Goal: Task Accomplishment & Management: Use online tool/utility

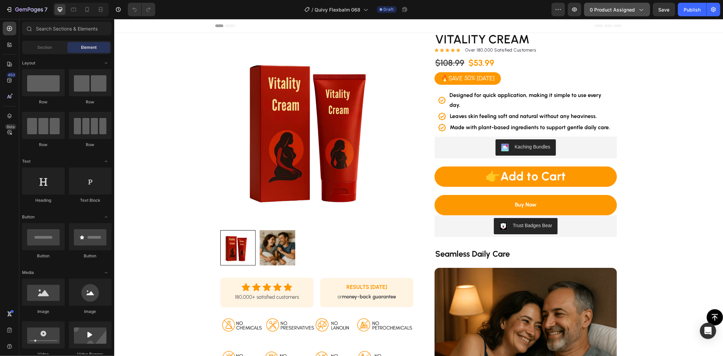
click at [606, 7] on span "0 product assigned" at bounding box center [612, 9] width 45 height 7
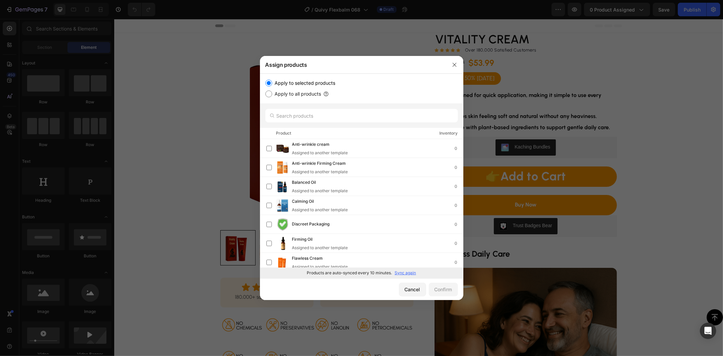
drag, startPoint x: 402, startPoint y: 271, endPoint x: 403, endPoint y: 275, distance: 3.5
click at [402, 273] on p "Sync again" at bounding box center [405, 273] width 21 height 6
click at [328, 110] on input "text" at bounding box center [361, 116] width 193 height 14
paste input "Soothing Gel"
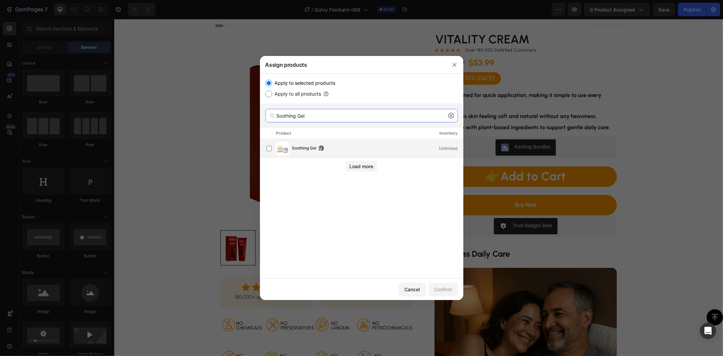
type input "Soothing Gel"
click at [294, 149] on span "Soothing Gel" at bounding box center [304, 148] width 24 height 7
click at [445, 290] on div "Confirm" at bounding box center [444, 289] width 18 height 7
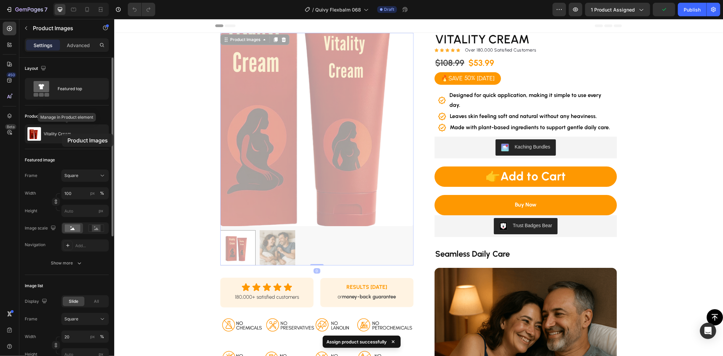
drag, startPoint x: 69, startPoint y: 135, endPoint x: 68, endPoint y: 165, distance: 30.2
click at [61, 134] on p "Vitality Cream" at bounding box center [57, 134] width 27 height 5
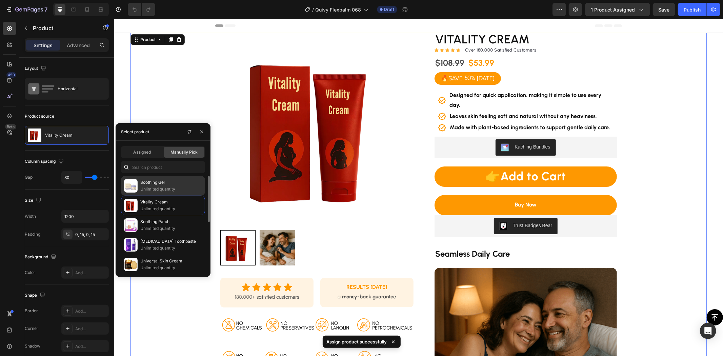
click at [148, 183] on p "Soothing Gel" at bounding box center [171, 182] width 62 height 7
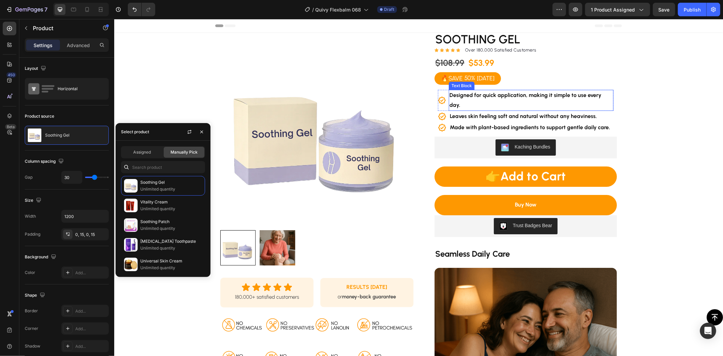
click at [514, 93] on strong "Designed for quick application, making it simple to use every day." at bounding box center [525, 100] width 152 height 16
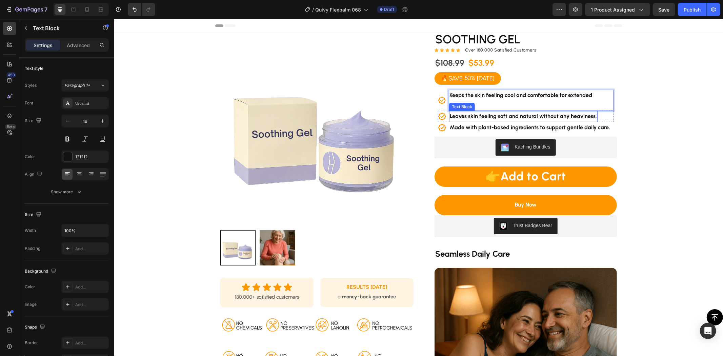
click at [510, 113] on strong "Leaves skin feeling soft and natural without any heaviness." at bounding box center [522, 116] width 147 height 6
click at [540, 113] on strong "Leaves skin feeling soft and natural without any heaviness." at bounding box center [522, 116] width 147 height 6
click at [539, 113] on strong "Leaves skin feeling soft and natural without any heaviness." at bounding box center [522, 116] width 147 height 6
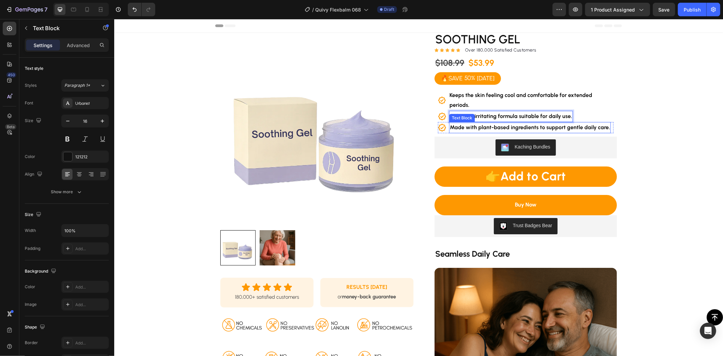
click at [531, 124] on strong "Made with plant-based ingredients to support gentle daily care." at bounding box center [529, 127] width 160 height 6
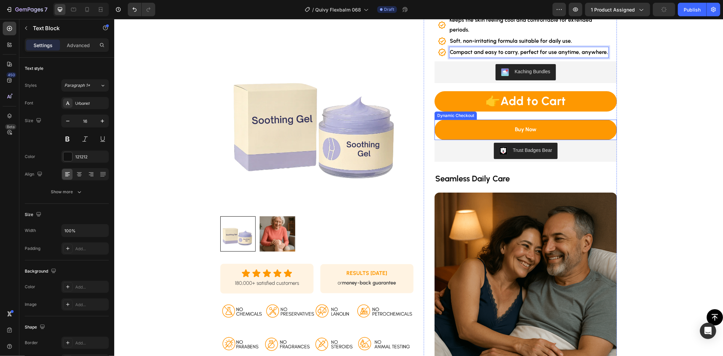
scroll to position [188, 0]
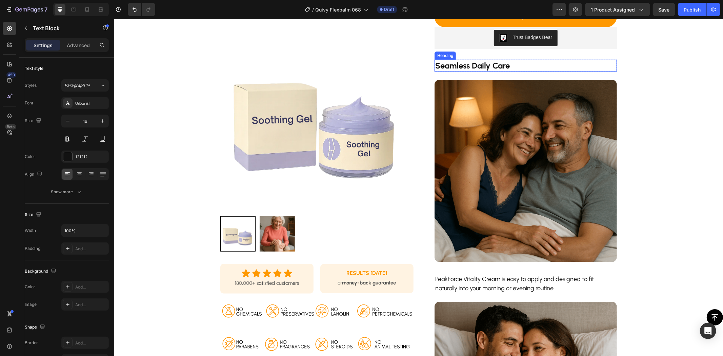
click at [477, 60] on strong "Seamless Daily Care" at bounding box center [472, 65] width 75 height 10
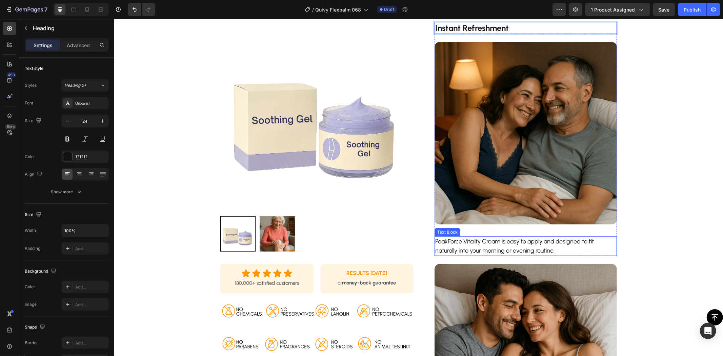
click at [477, 237] on p "PeakForce Vitality Cream is easy to apply and designed to fit naturally into yo…" at bounding box center [525, 246] width 181 height 18
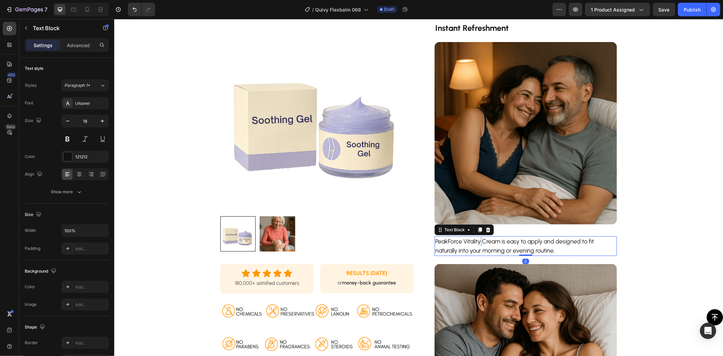
click at [477, 237] on p "PeakForce Vitality Cream is easy to apply and designed to fit naturally into yo…" at bounding box center [525, 246] width 181 height 18
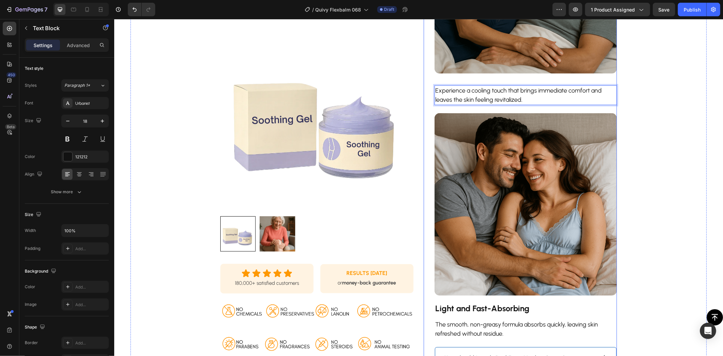
scroll to position [489, 0]
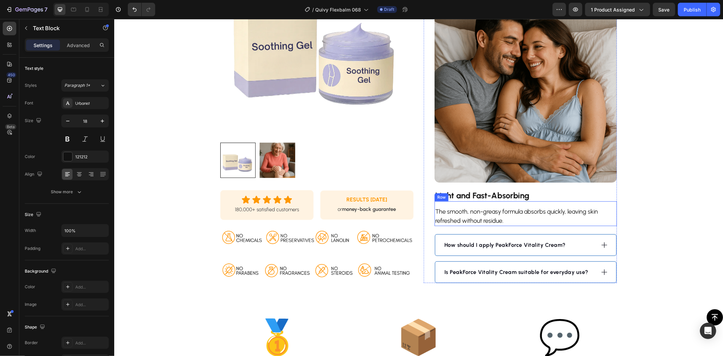
click at [509, 190] on strong "Light and Fast-Absorbing" at bounding box center [482, 195] width 94 height 10
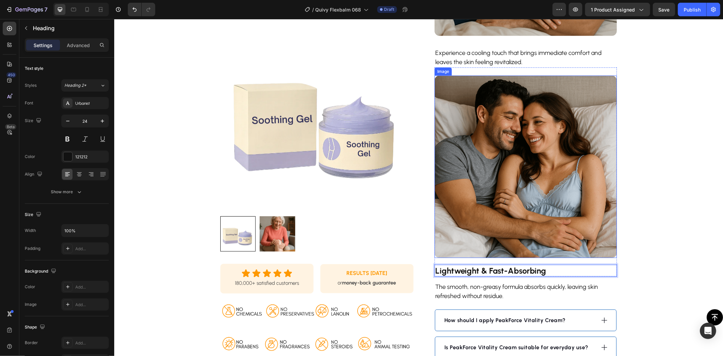
scroll to position [452, 0]
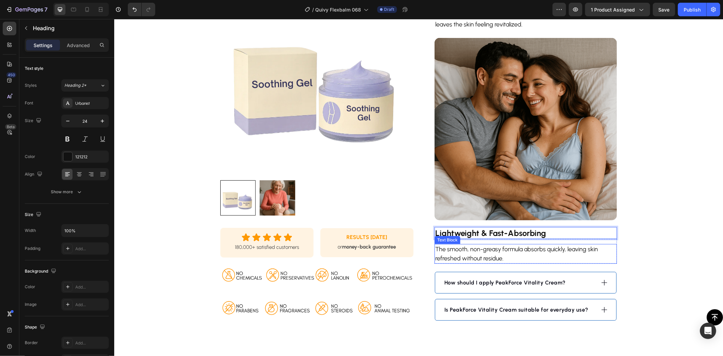
click at [476, 245] on p "The smooth, non-greasy formula absorbs quickly, leaving skin refreshed without …" at bounding box center [525, 253] width 181 height 18
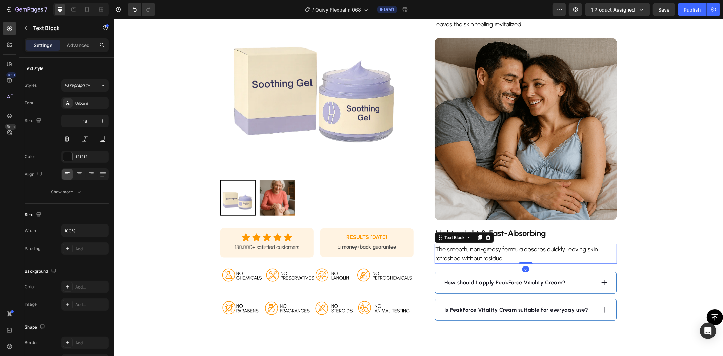
click at [477, 244] on p "The smooth, non-greasy formula absorbs quickly, leaving skin refreshed without …" at bounding box center [525, 253] width 181 height 18
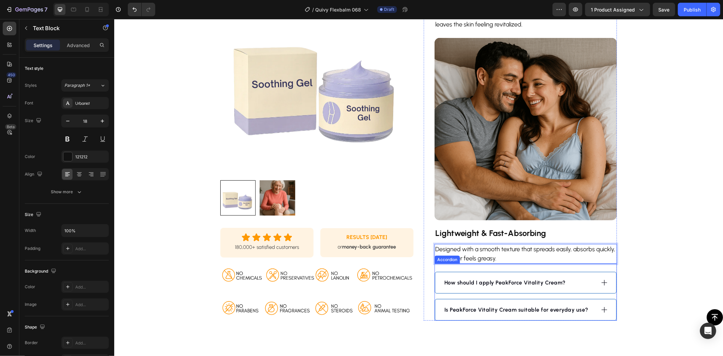
click at [567, 277] on div "How should I apply PeakForce Vitality Cream?" at bounding box center [519, 282] width 152 height 10
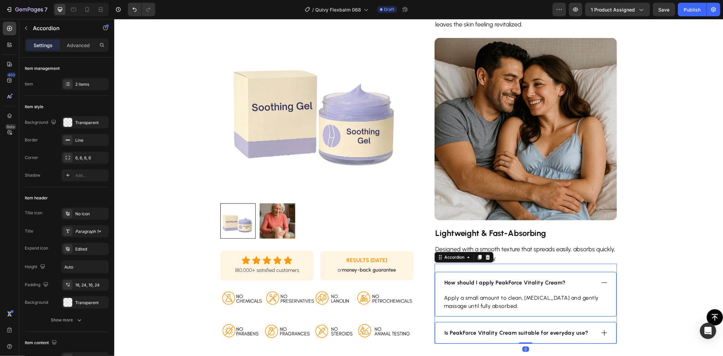
click at [527, 279] on strong "How should I apply PeakForce Vitality Cream?" at bounding box center [504, 282] width 121 height 6
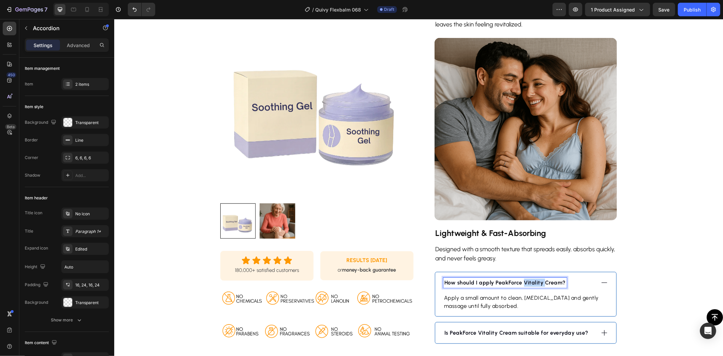
click at [527, 279] on strong "How should I apply PeakForce Vitality Cream?" at bounding box center [504, 282] width 121 height 6
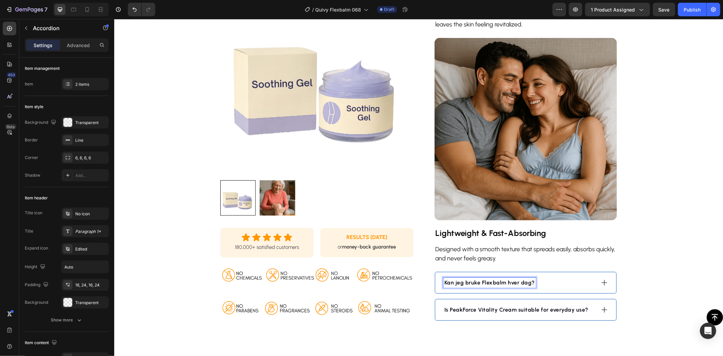
click at [559, 277] on div "Kan jeg bruke Flexbalm hver dag?" at bounding box center [519, 282] width 152 height 10
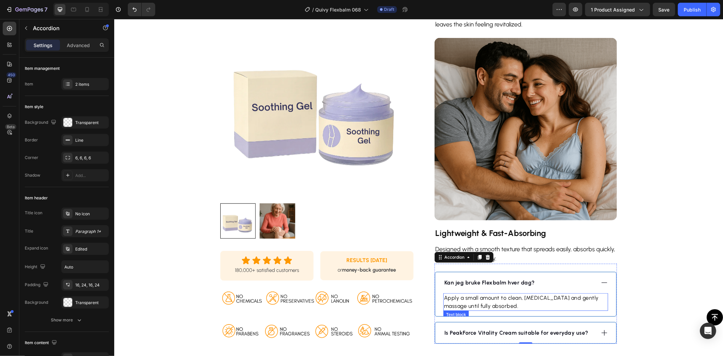
click at [506, 294] on p "Apply a small amount to clean, dry skin and gently massage until fully absorbed." at bounding box center [525, 302] width 163 height 16
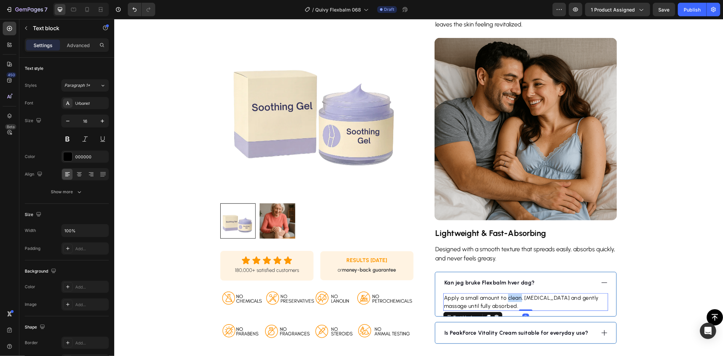
drag, startPoint x: 506, startPoint y: 288, endPoint x: 500, endPoint y: 288, distance: 5.8
click at [506, 294] on p "Apply a small amount to clean, dry skin and gently massage until fully absorbed." at bounding box center [525, 302] width 163 height 16
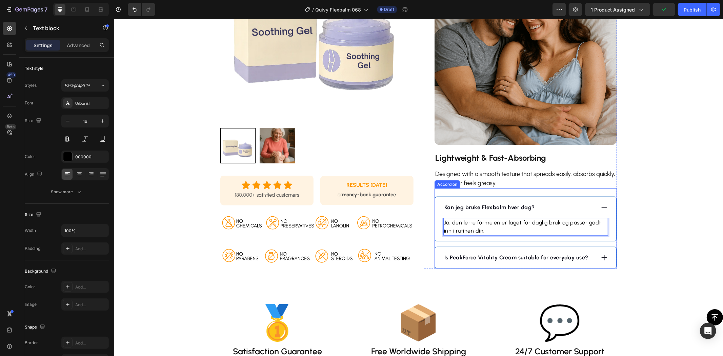
drag, startPoint x: 596, startPoint y: 244, endPoint x: 581, endPoint y: 247, distance: 16.0
click at [597, 247] on div "Is PeakForce Vitality Cream suitable for everyday use?" at bounding box center [525, 257] width 181 height 21
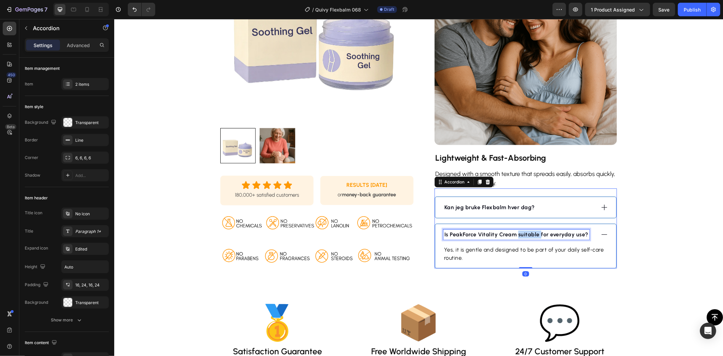
click at [520, 231] on strong "Is PeakForce Vitality Cream suitable for everyday use?" at bounding box center [516, 234] width 144 height 6
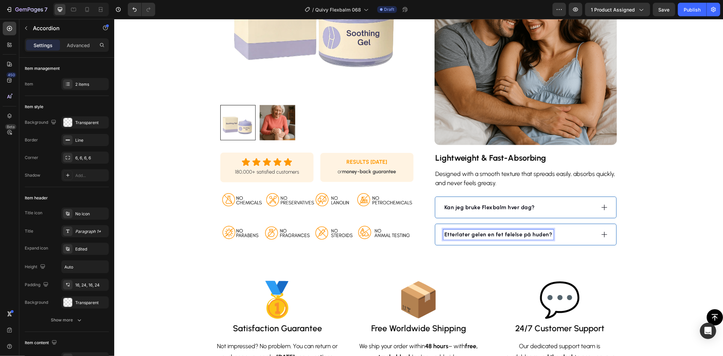
click at [571, 229] on div "Etterlater gelen en fet følelse på huden?" at bounding box center [519, 234] width 152 height 10
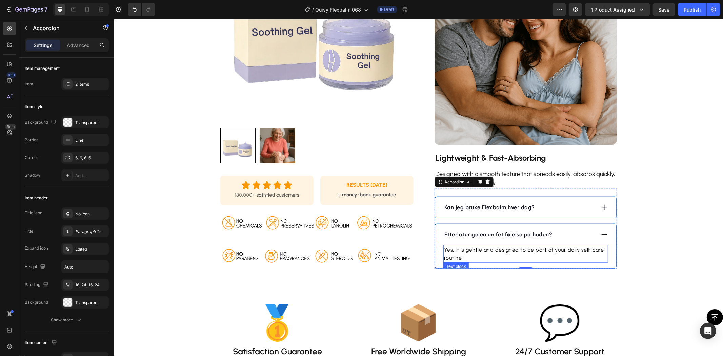
click at [532, 245] on p "Yes, it is gentle and designed to be part of your daily self-care routine." at bounding box center [525, 253] width 163 height 16
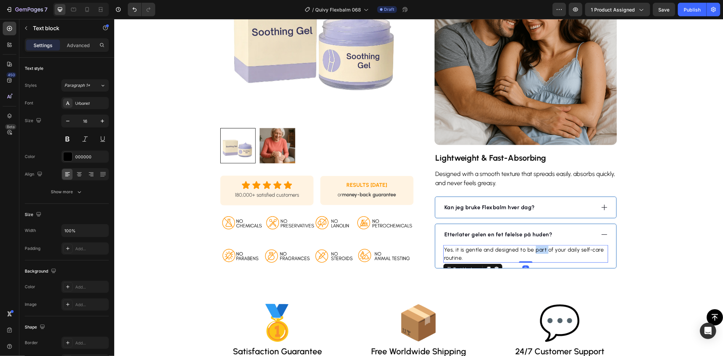
click at [532, 245] on p "Yes, it is gentle and designed to be part of your daily self-care routine." at bounding box center [525, 253] width 163 height 16
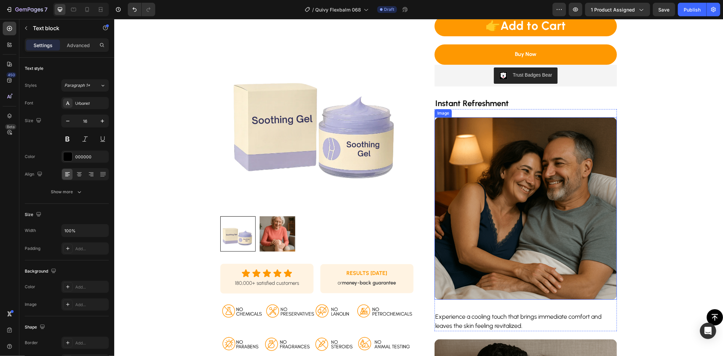
scroll to position [113, 0]
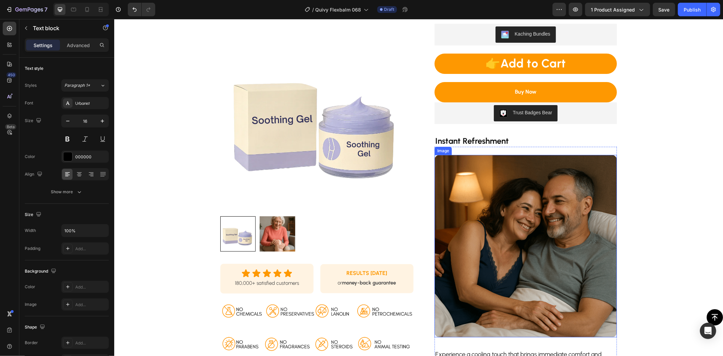
click at [490, 186] on img at bounding box center [525, 246] width 182 height 182
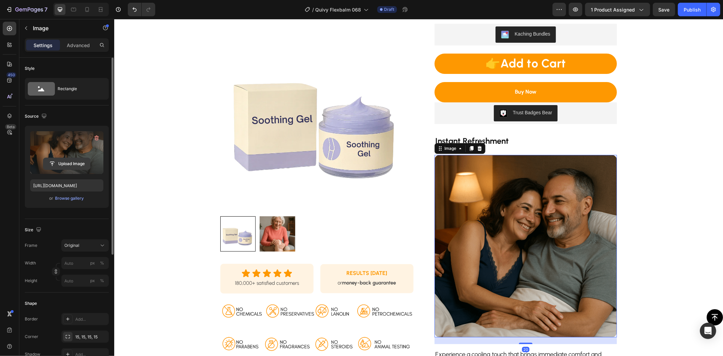
click at [76, 164] on input "file" at bounding box center [66, 164] width 47 height 12
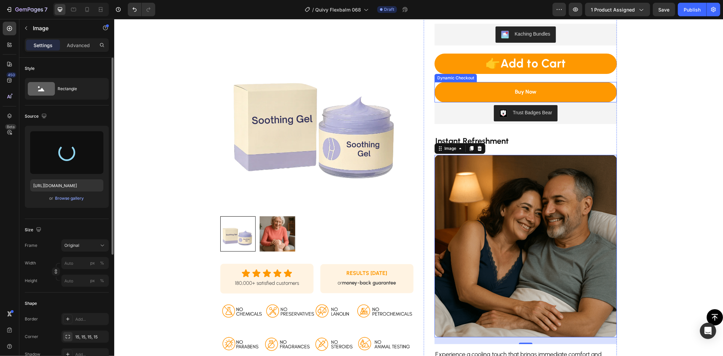
type input "https://cdn.shopify.com/s/files/1/0754/7653/3501/files/gempages_569184086220866…"
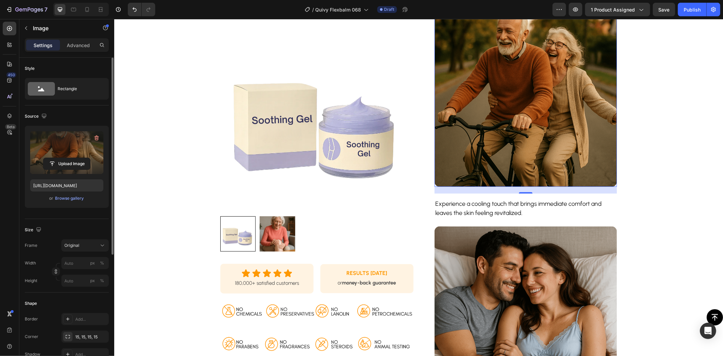
scroll to position [377, 0]
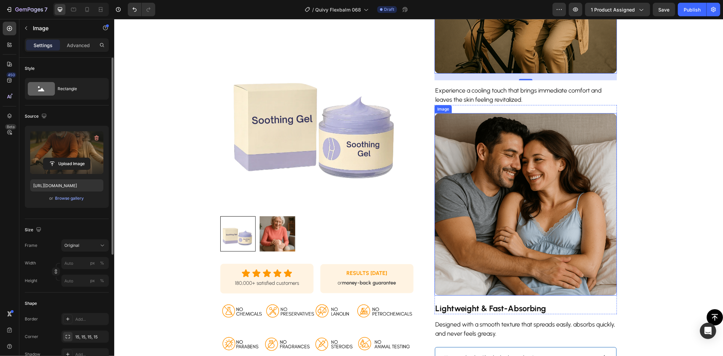
click at [527, 174] on img at bounding box center [525, 204] width 182 height 182
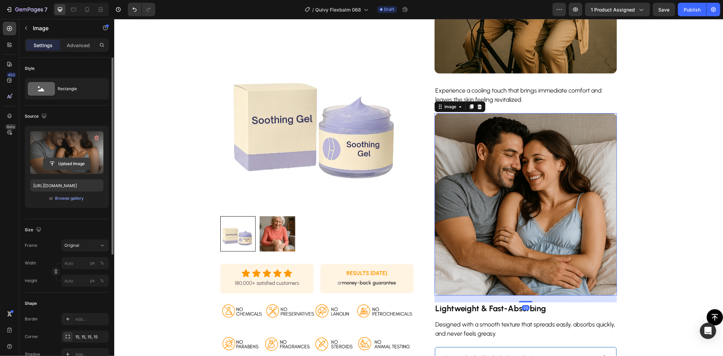
click at [74, 163] on input "file" at bounding box center [66, 164] width 47 height 12
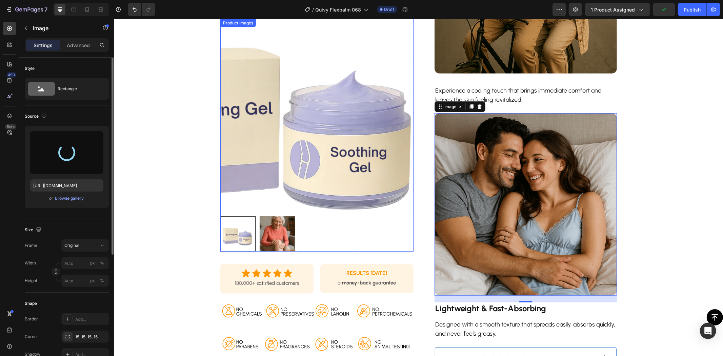
type input "https://cdn.shopify.com/s/files/1/0754/7653/3501/files/gempages_569184086220866…"
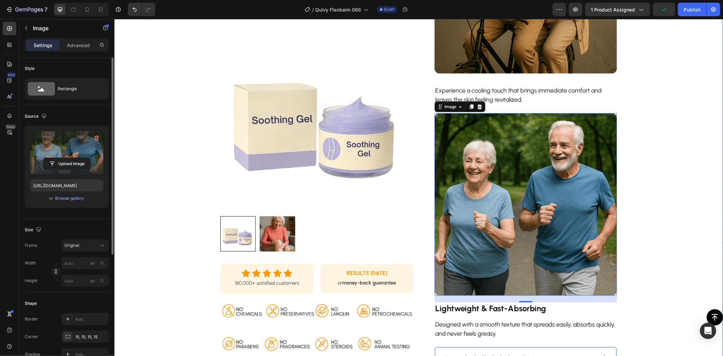
drag, startPoint x: 166, startPoint y: 201, endPoint x: 172, endPoint y: 200, distance: 5.8
click at [166, 201] on div "Product Images Row Icon Icon Icon Icon Icon Icon List 180,000+ satisfied custom…" at bounding box center [418, 37] width 576 height 763
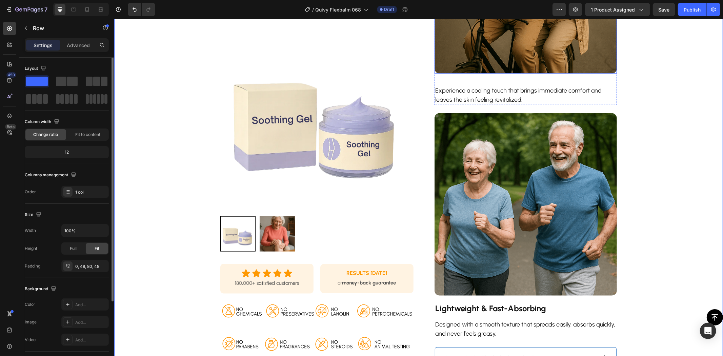
scroll to position [188, 0]
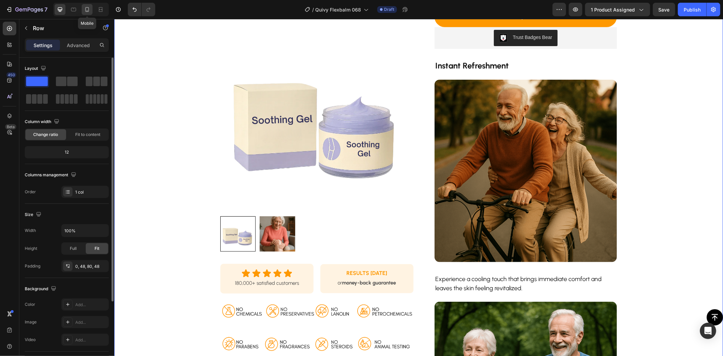
click at [89, 8] on icon at bounding box center [87, 9] width 7 height 7
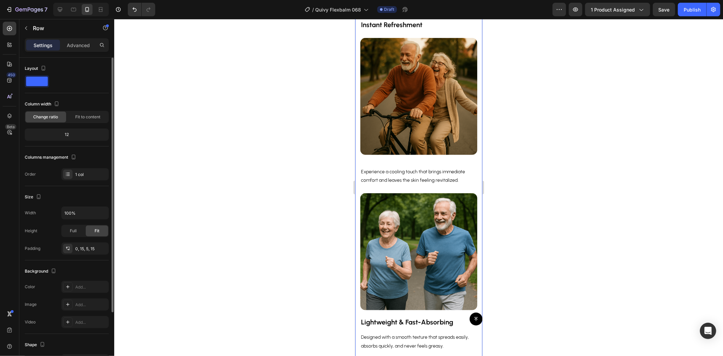
scroll to position [602, 0]
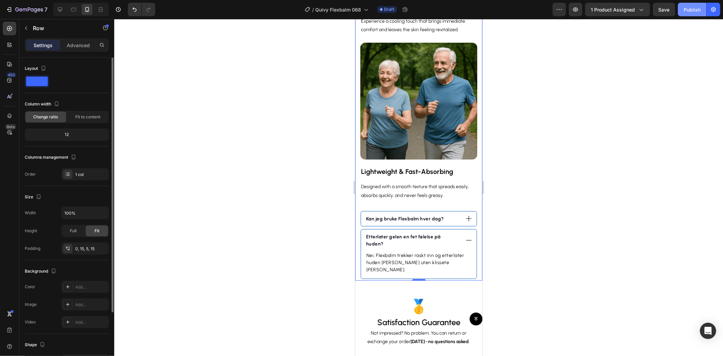
click at [695, 9] on div "Publish" at bounding box center [692, 9] width 17 height 7
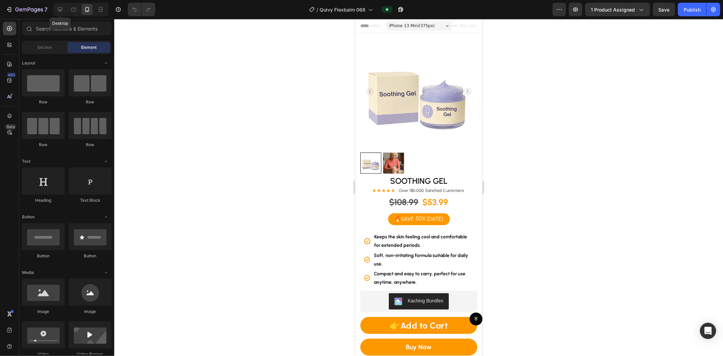
drag, startPoint x: 58, startPoint y: 8, endPoint x: 66, endPoint y: 11, distance: 8.8
click at [60, 8] on icon at bounding box center [60, 9] width 7 height 7
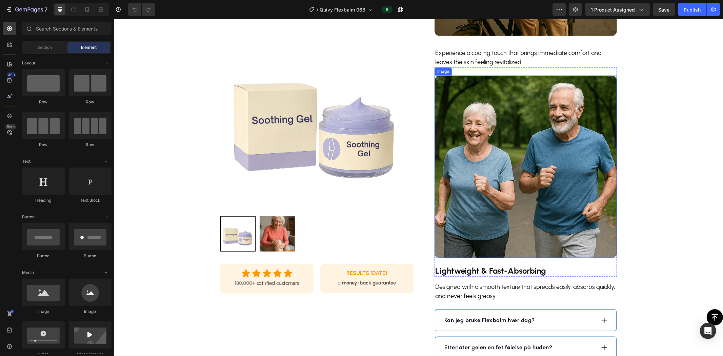
scroll to position [565, 0]
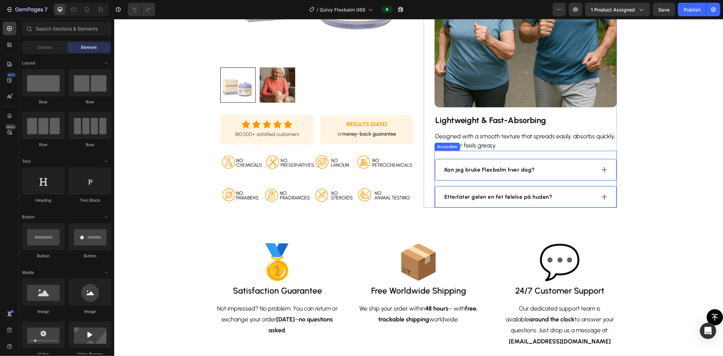
drag, startPoint x: 562, startPoint y: 158, endPoint x: 525, endPoint y: 157, distance: 37.6
click at [349, 164] on div "Kan jeg bruke Flexbalm hver dag?" at bounding box center [519, 169] width 152 height 10
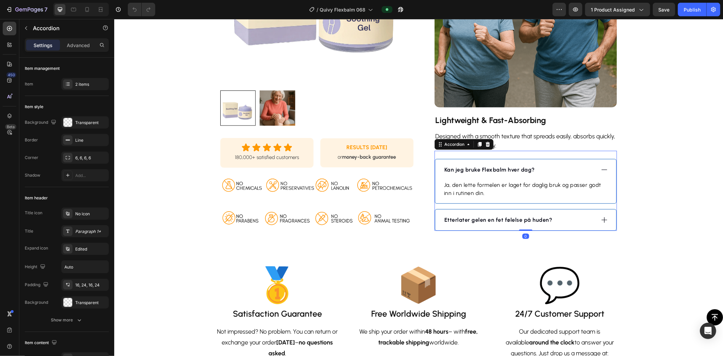
click at [349, 166] on strong "Kan jeg bruke Flexbalm hver dag?" at bounding box center [489, 169] width 90 height 6
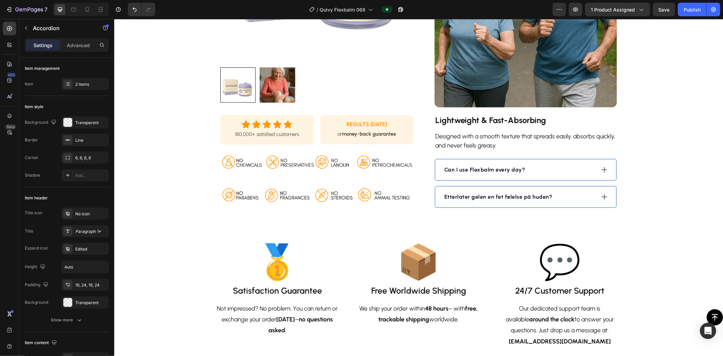
click at [349, 164] on div "Can I use Flexbalm every day?" at bounding box center [519, 169] width 152 height 10
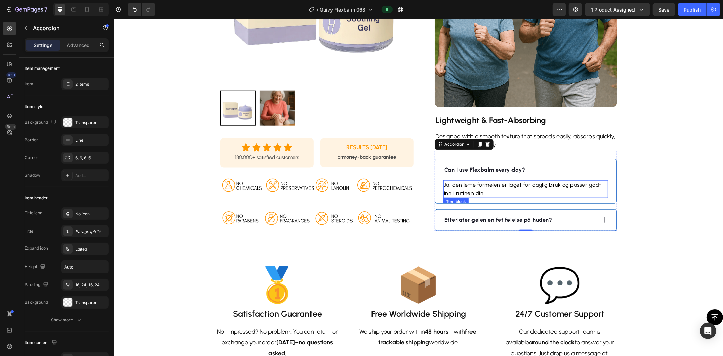
click at [349, 181] on p "Ja, den lette formelen er laget for daglig bruk og passer godt inn i rutinen di…" at bounding box center [525, 189] width 163 height 16
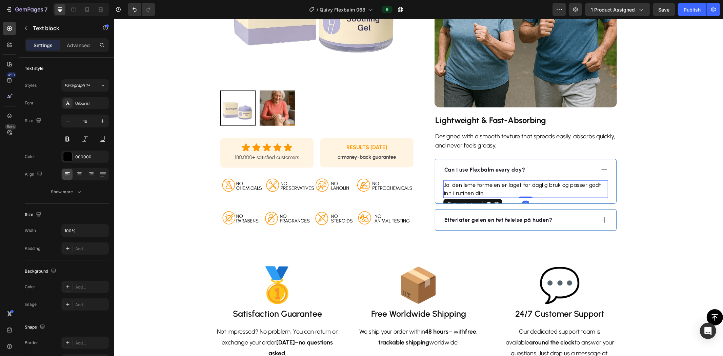
click at [349, 181] on p "Ja, den lette formelen er laget for daglig bruk og passer godt inn i rutinen di…" at bounding box center [525, 189] width 163 height 16
click at [349, 215] on div "Etterlater gelen en fet følelse på huden?" at bounding box center [519, 220] width 152 height 10
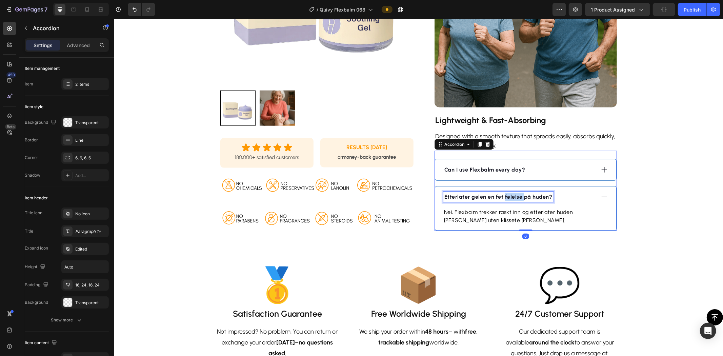
click at [349, 193] on strong "Etterlater gelen en fet følelse på huden?" at bounding box center [498, 196] width 108 height 6
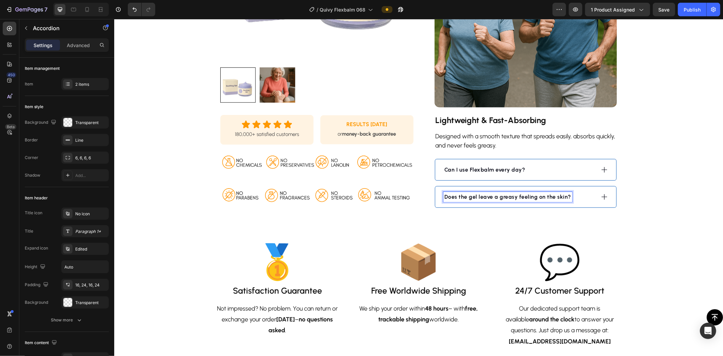
click at [349, 186] on div "Does the gel leave a greasy feeling on the skin?" at bounding box center [525, 196] width 181 height 21
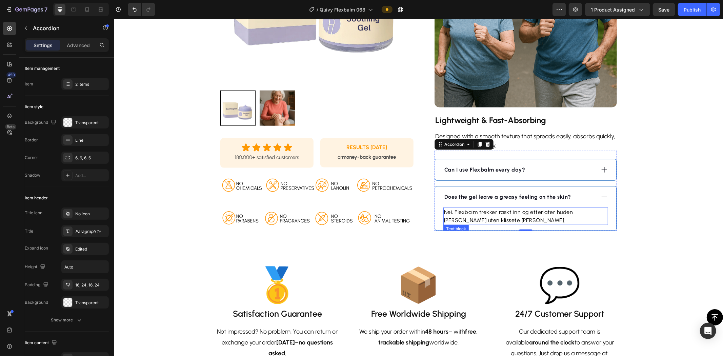
click at [349, 208] on p "Nei, Flexbalm trekker raskt inn og etterlater huden [PERSON_NAME] uten klissete…" at bounding box center [525, 216] width 163 height 16
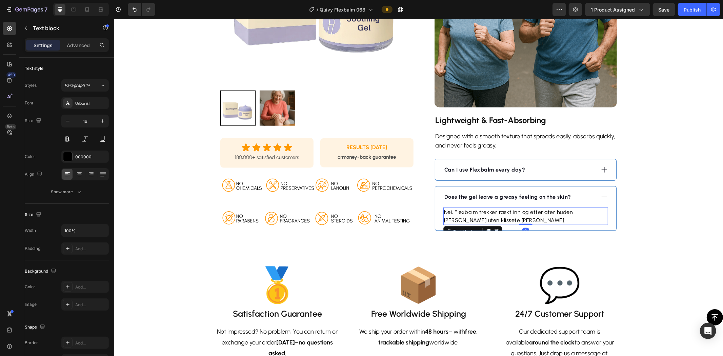
click at [349, 208] on p "Nei, Flexbalm trekker raskt inn og etterlater huden [PERSON_NAME] uten klissete…" at bounding box center [525, 216] width 163 height 16
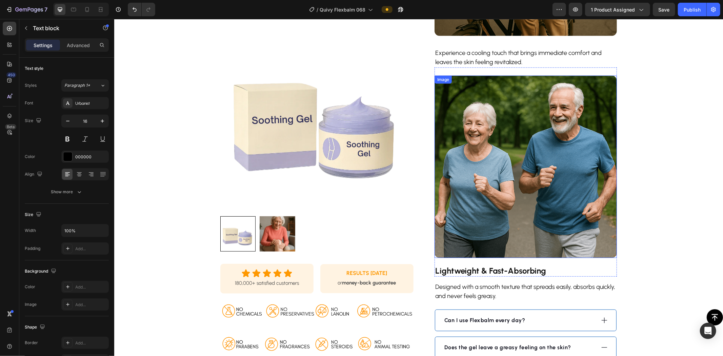
scroll to position [301, 0]
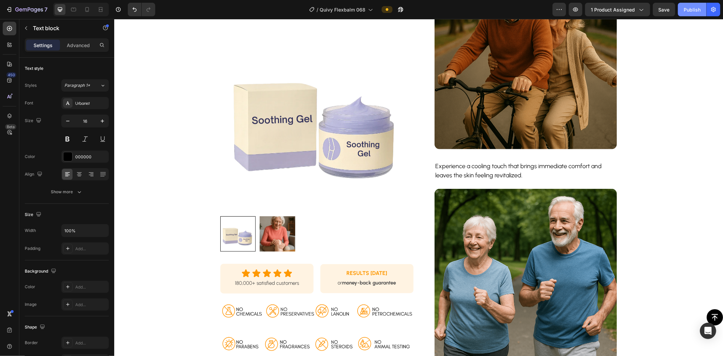
click at [349, 13] on button "Publish" at bounding box center [692, 10] width 28 height 14
